Goal: Information Seeking & Learning: Learn about a topic

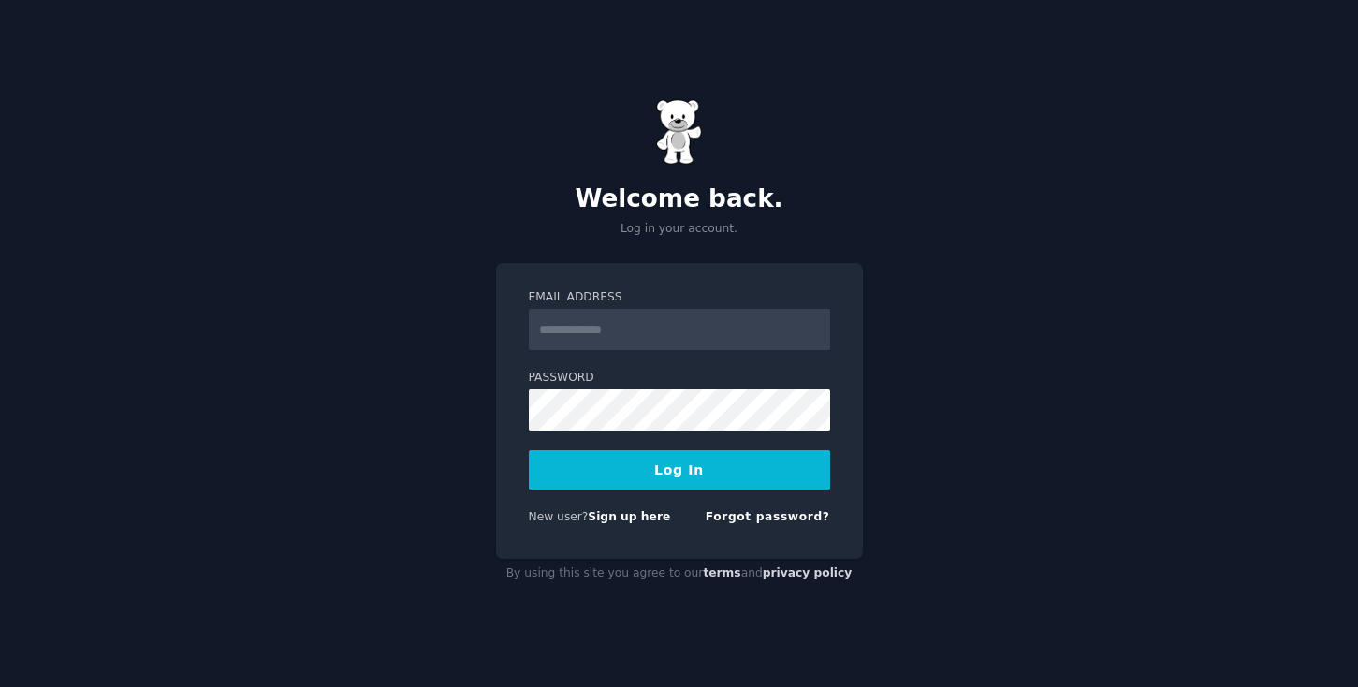
click at [566, 329] on input "Email Address" at bounding box center [679, 329] width 301 height 41
type input "**********"
click at [639, 479] on button "Log In" at bounding box center [679, 469] width 301 height 39
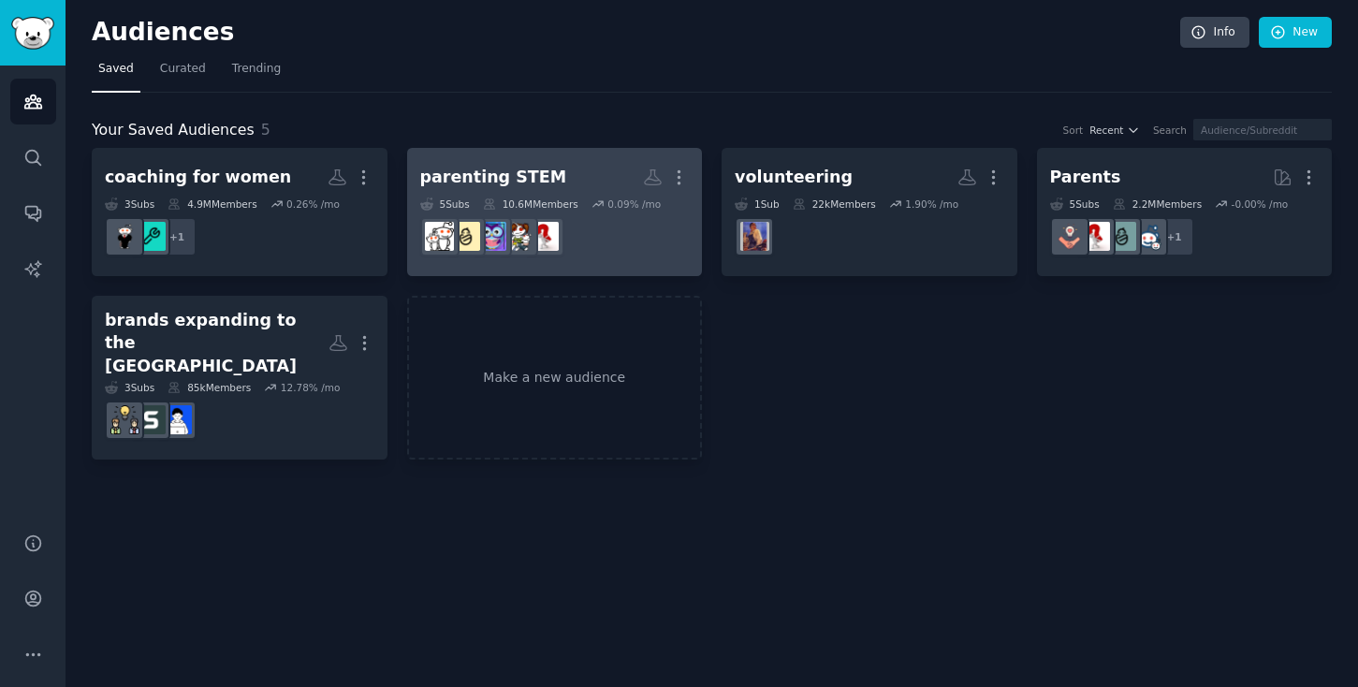
click at [475, 190] on h2 "parenting STEM More" at bounding box center [555, 177] width 270 height 33
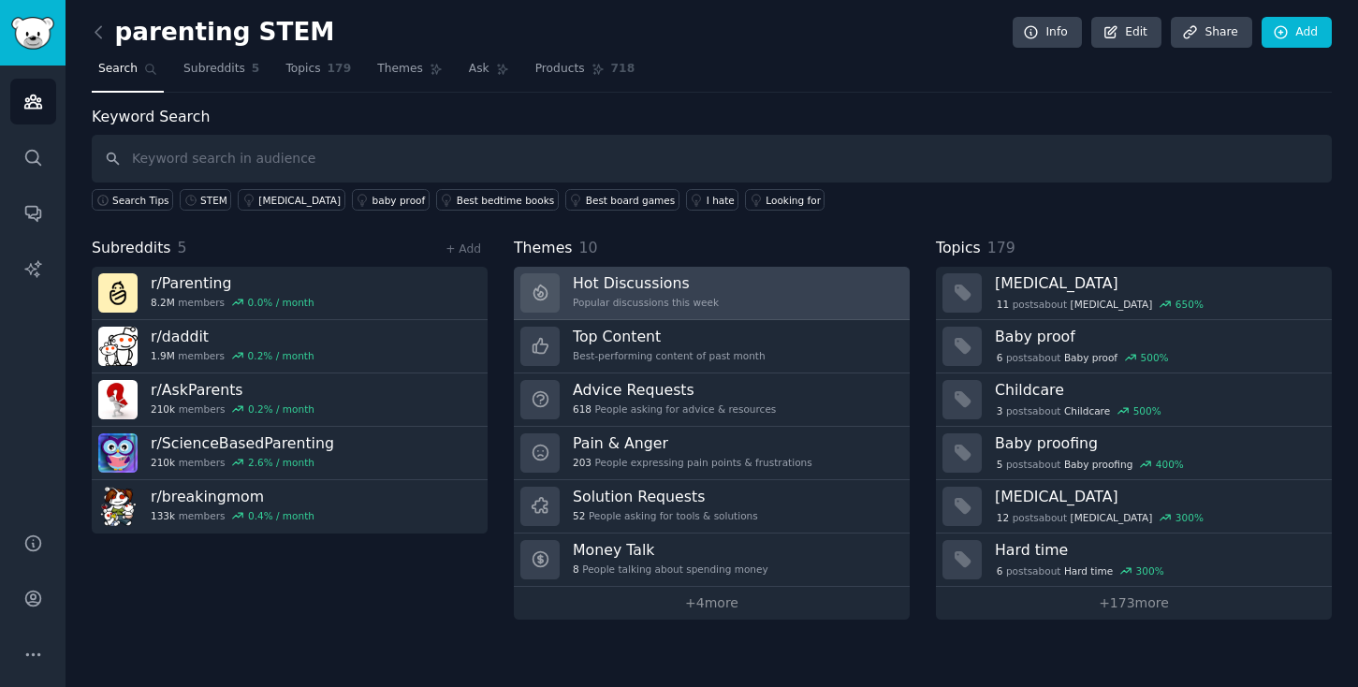
click at [542, 293] on icon at bounding box center [539, 294] width 5 height 5
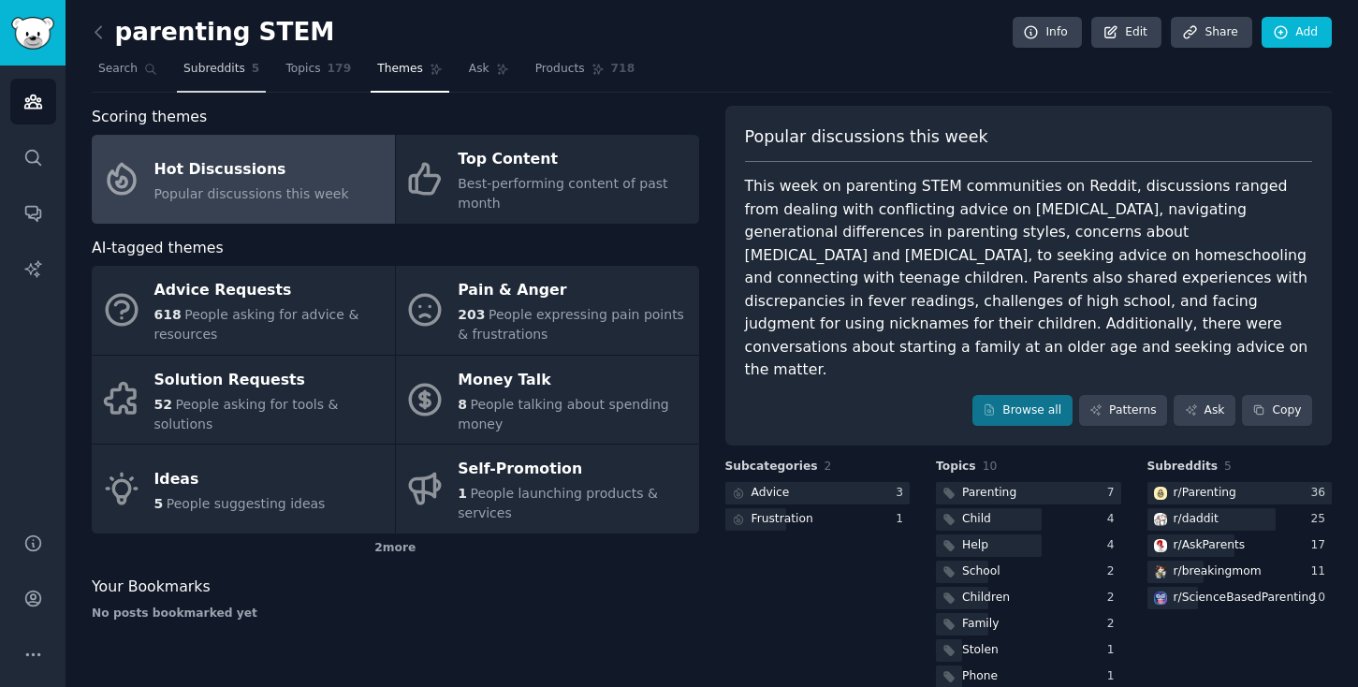
click at [218, 77] on link "Subreddits 5" at bounding box center [221, 73] width 89 height 38
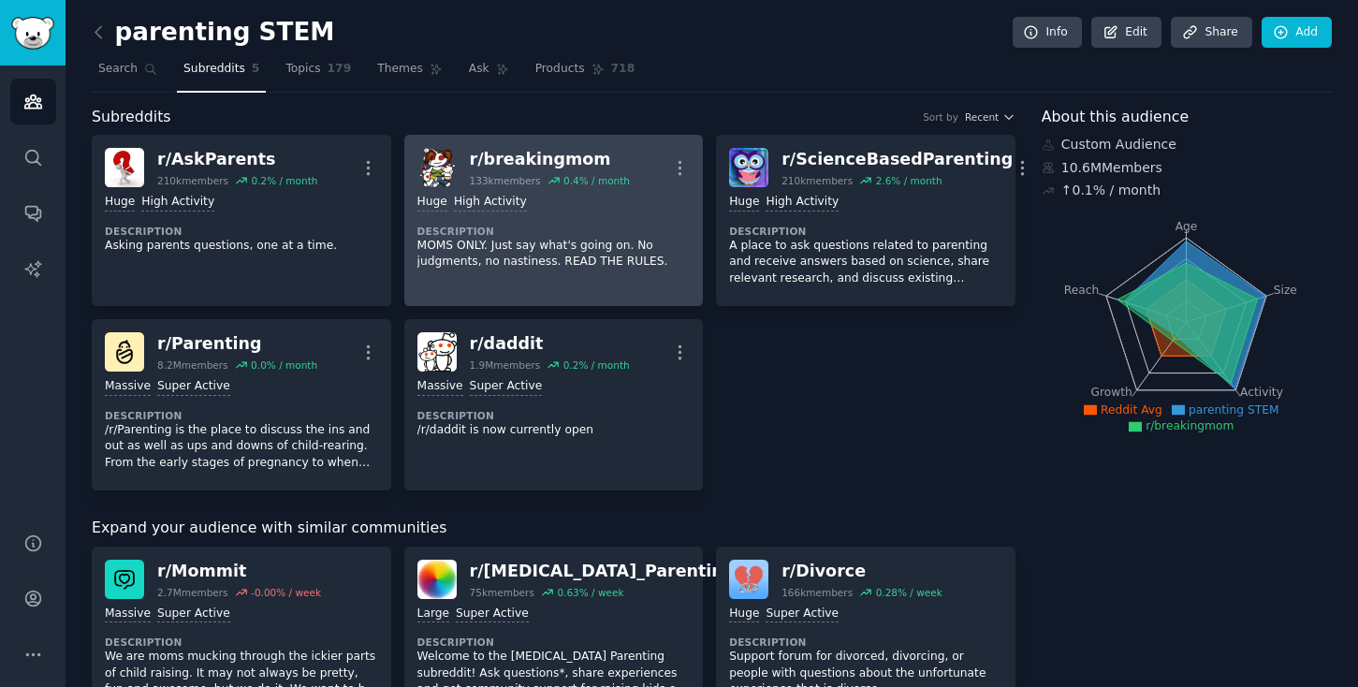
click at [497, 262] on p "MOMS ONLY. Just say what's going on. No judgments, no nastiness. READ THE RULES." at bounding box center [553, 254] width 273 height 33
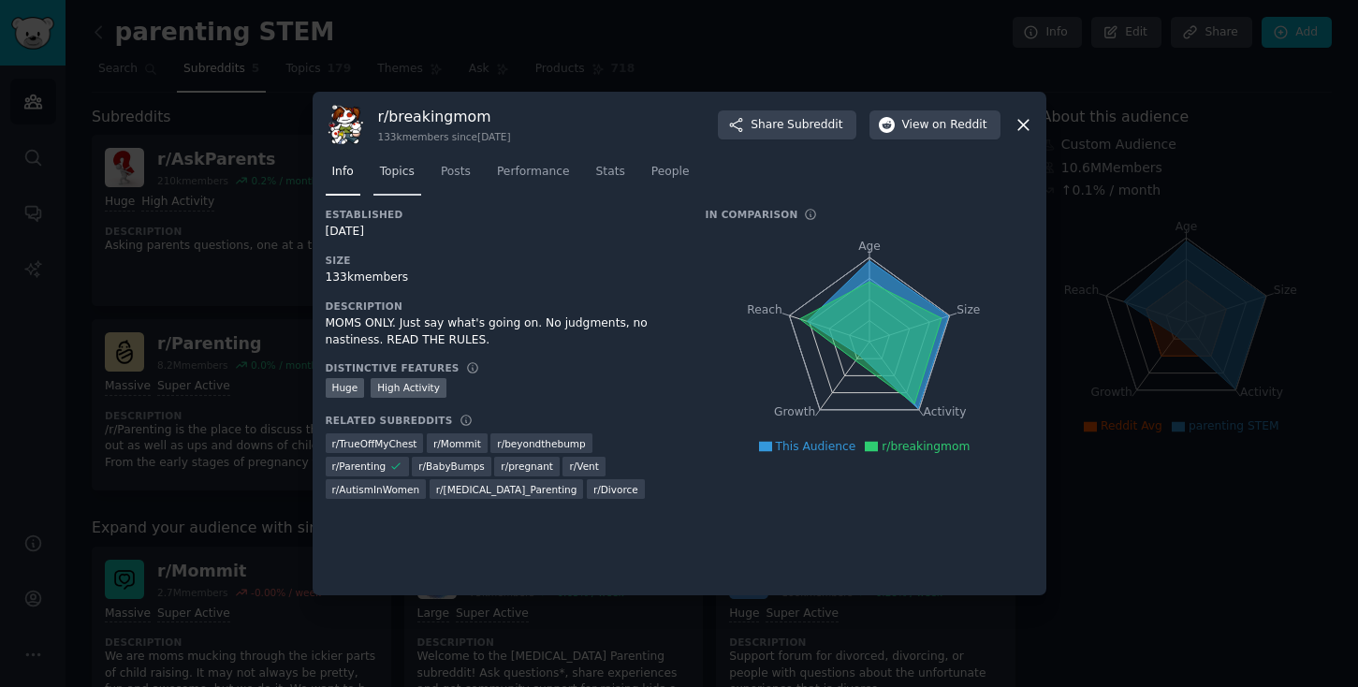
click at [401, 186] on link "Topics" at bounding box center [397, 176] width 48 height 38
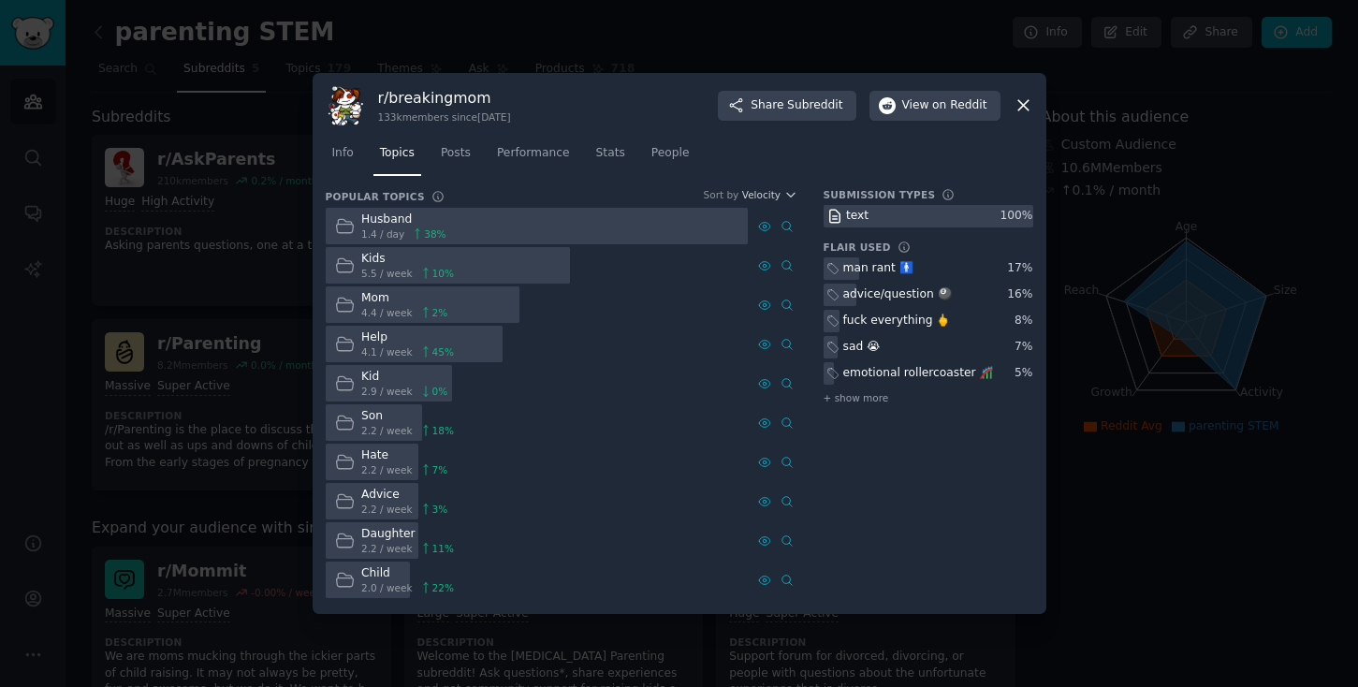
click at [348, 499] on icon at bounding box center [345, 500] width 17 height 13
click at [381, 497] on div "Advice" at bounding box center [404, 495] width 86 height 17
click at [455, 161] on link "Posts" at bounding box center [455, 158] width 43 height 38
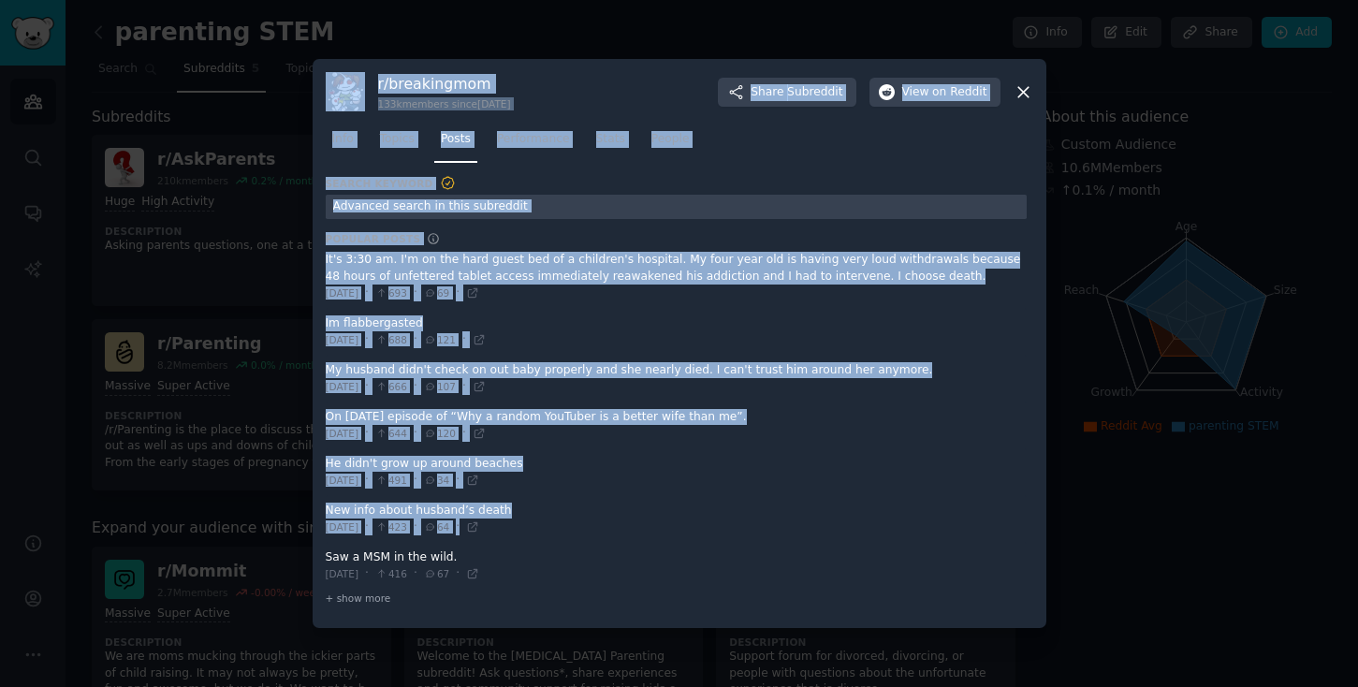
drag, startPoint x: 223, startPoint y: 424, endPoint x: 481, endPoint y: 548, distance: 286.4
click at [486, 543] on div "​ r/ breakingmom 133k members since [DATE] Share Subreddit View on Reddit Info …" at bounding box center [679, 343] width 1345 height 687
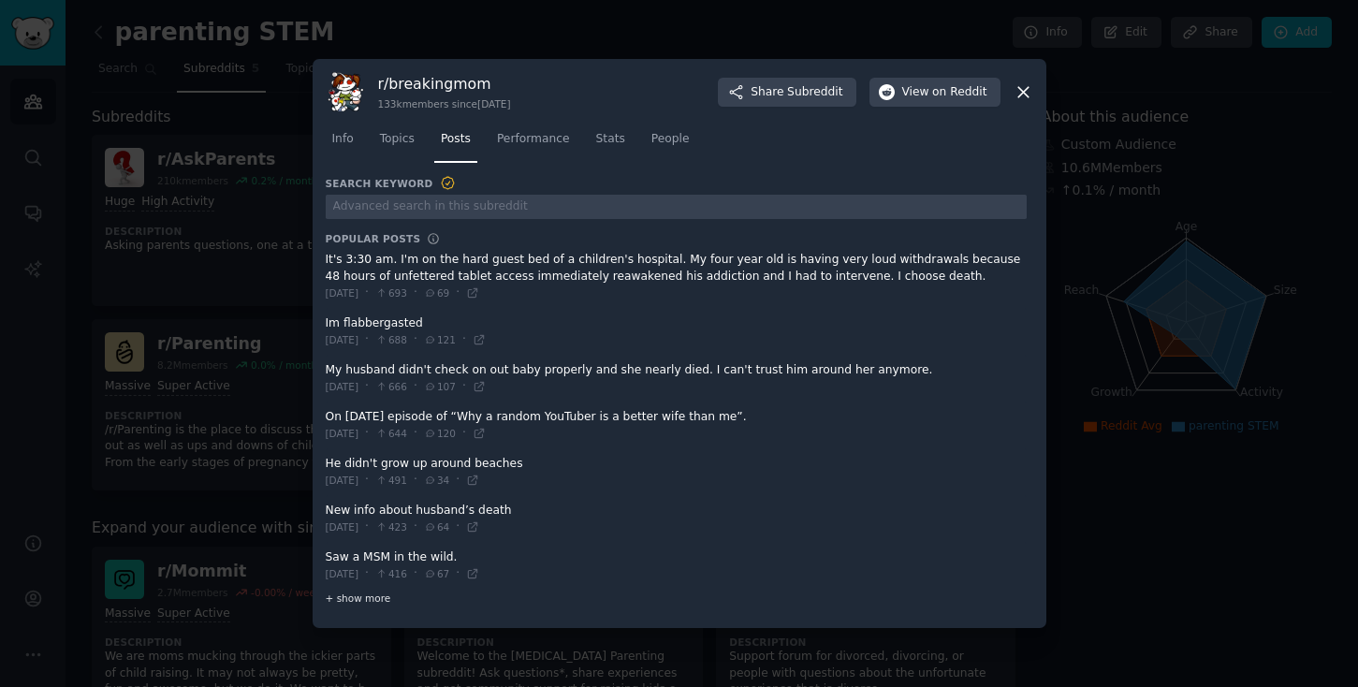
click at [352, 600] on span "+ show more" at bounding box center [359, 598] width 66 height 13
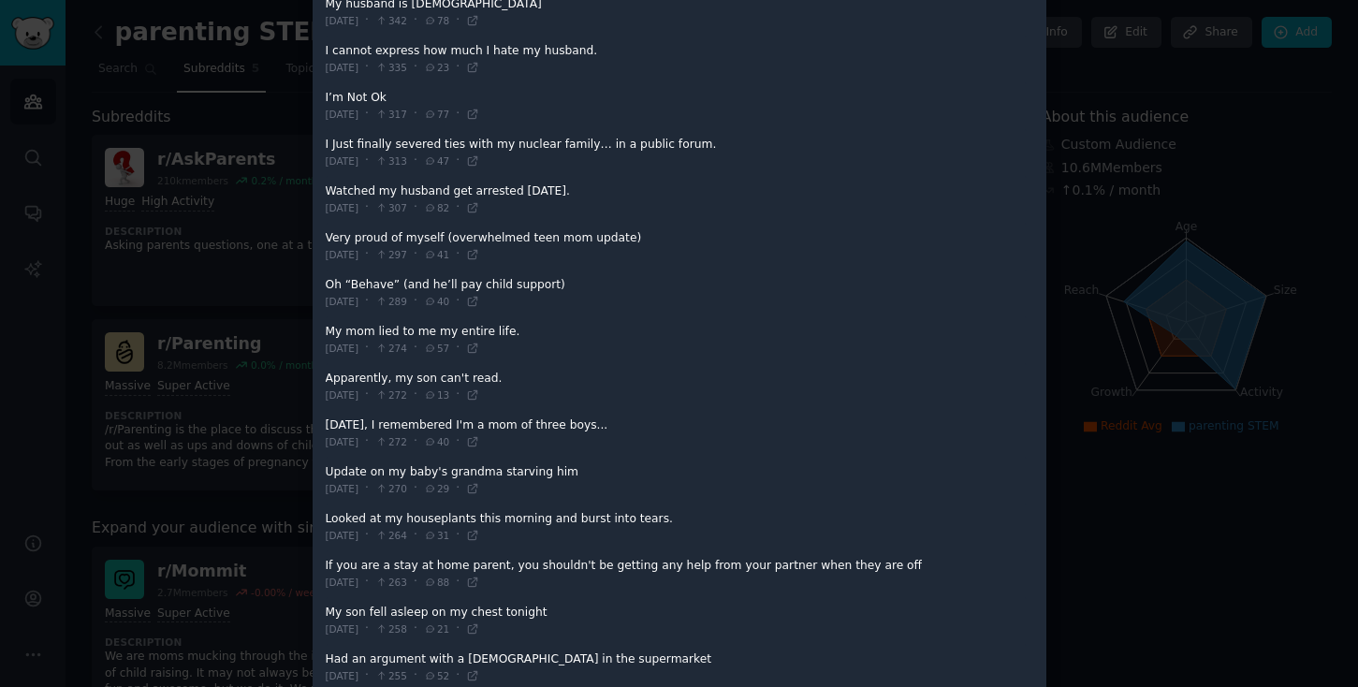
scroll to position [1010, 0]
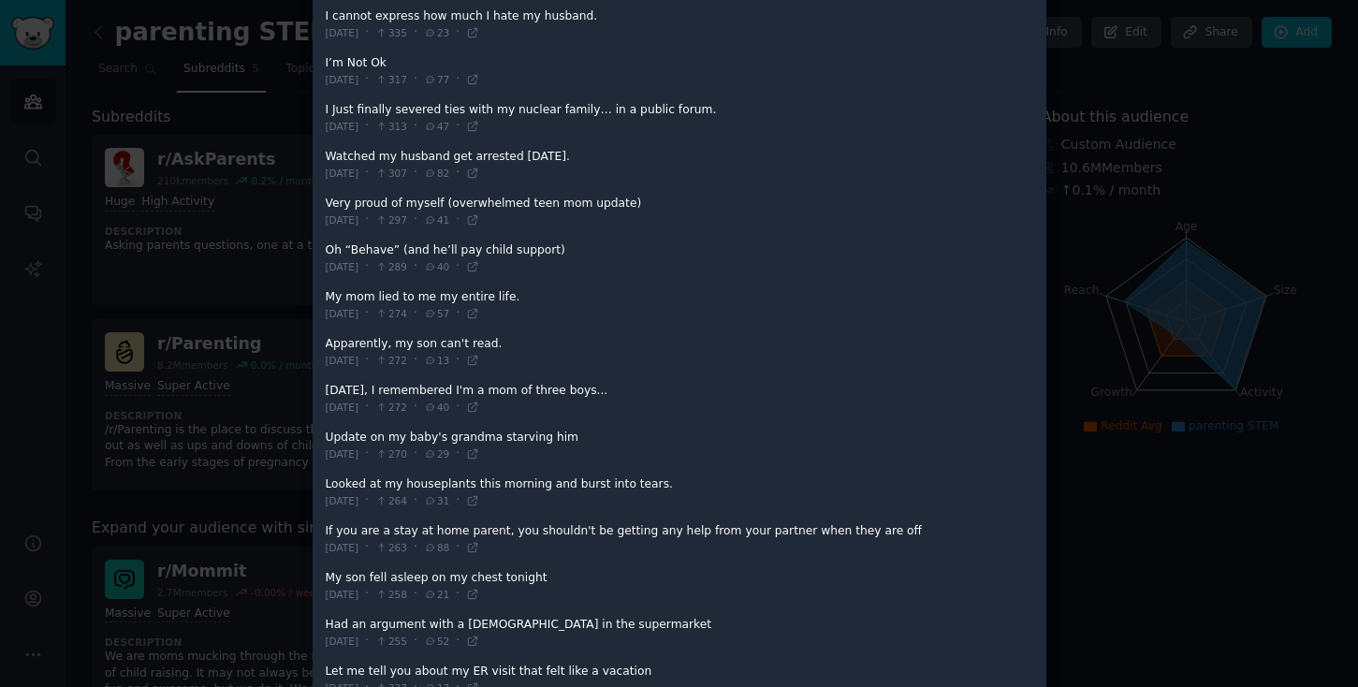
click at [418, 394] on span at bounding box center [676, 399] width 701 height 46
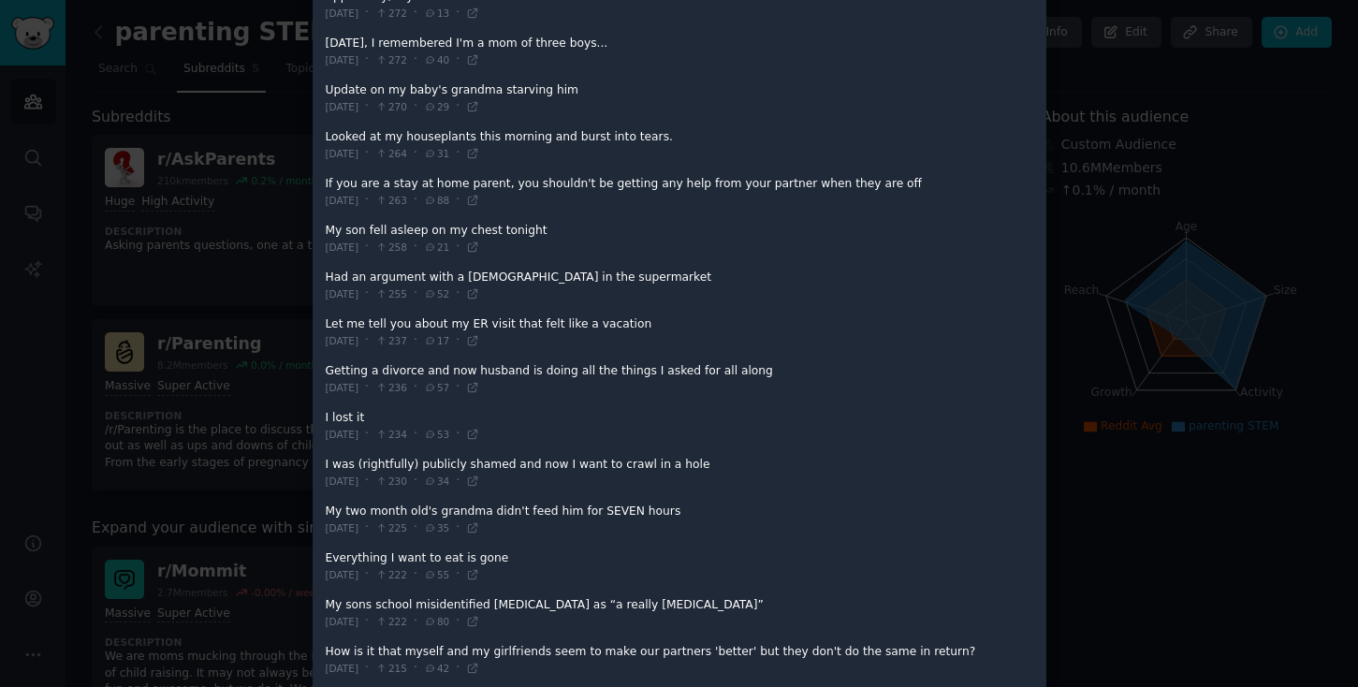
scroll to position [1374, 0]
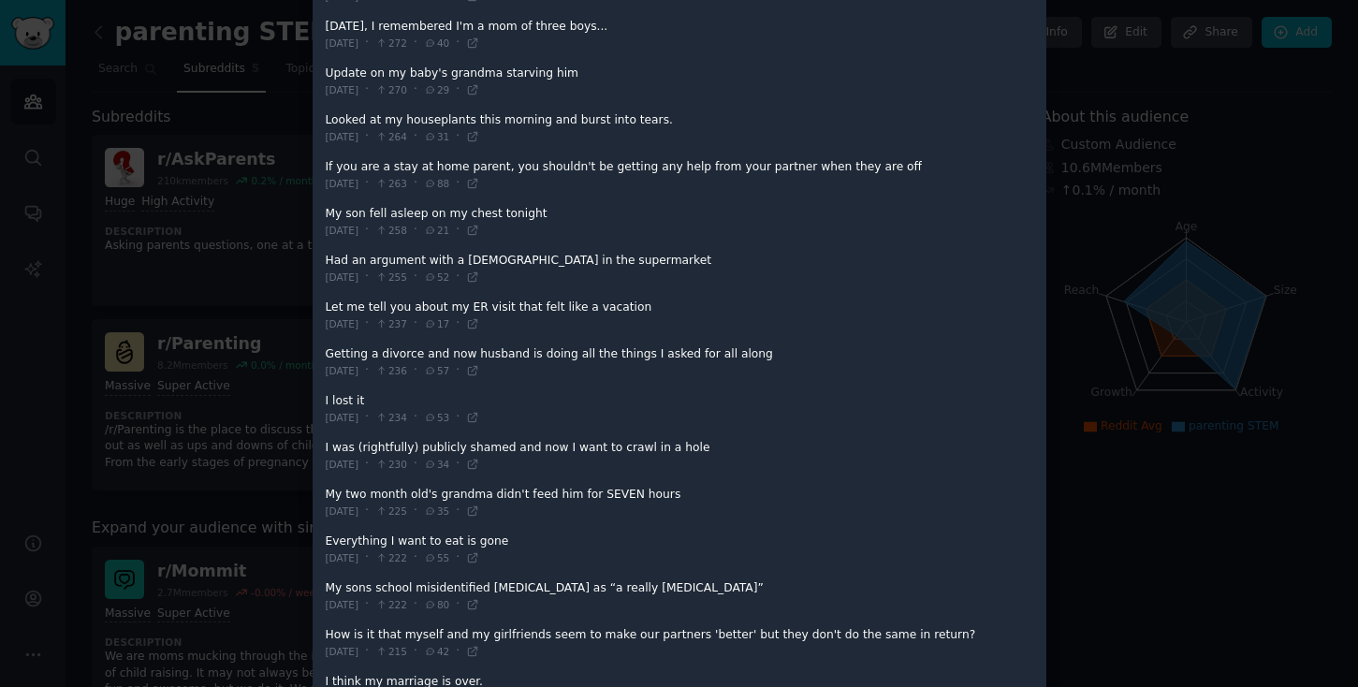
click at [367, 427] on span at bounding box center [676, 410] width 701 height 46
click at [344, 414] on span "[DATE]" at bounding box center [343, 417] width 34 height 13
click at [479, 420] on icon at bounding box center [472, 417] width 13 height 13
